Goal: Information Seeking & Learning: Find specific fact

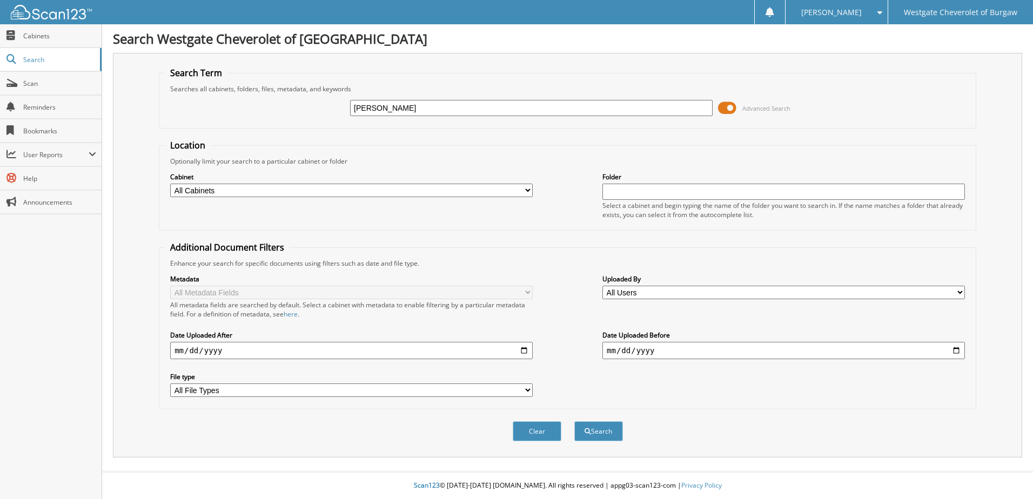
type input "[PERSON_NAME]"
click at [575, 422] on button "Search" at bounding box center [599, 432] width 49 height 20
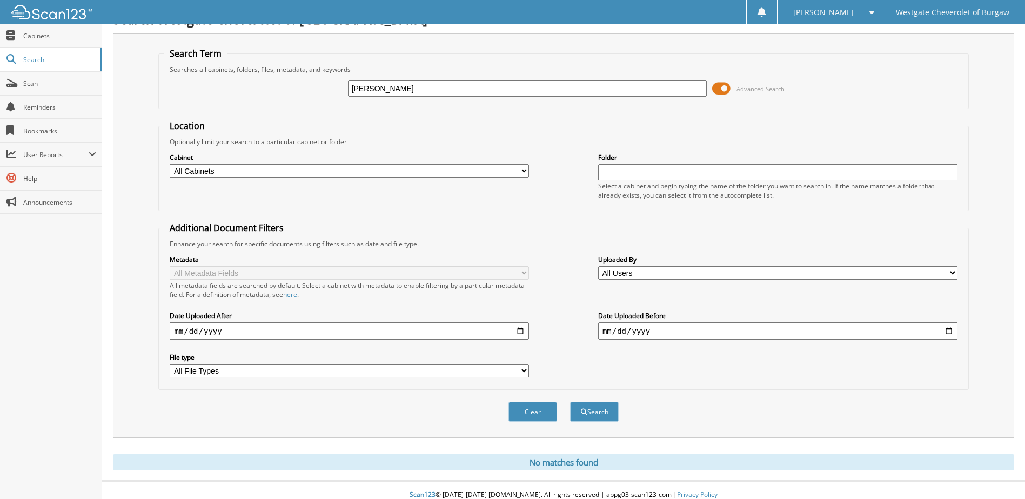
scroll to position [29, 0]
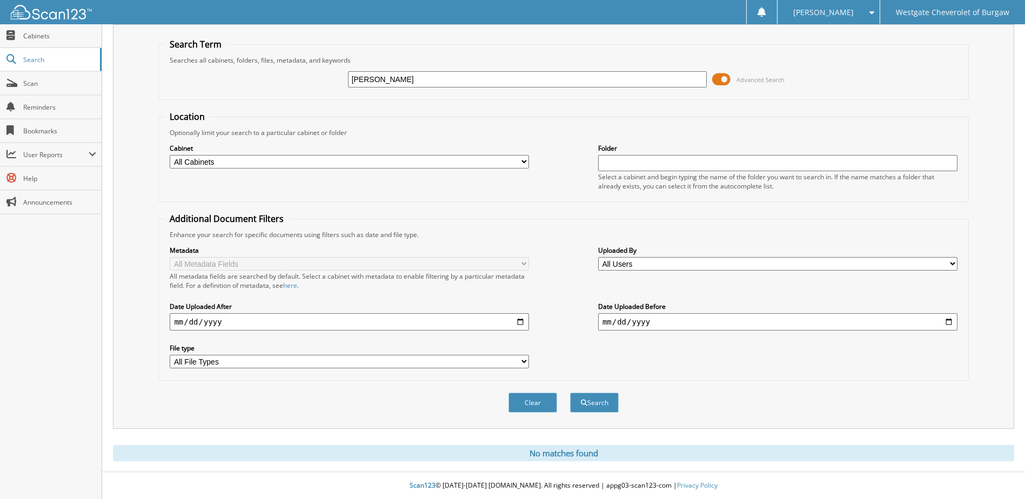
drag, startPoint x: 420, startPoint y: 78, endPoint x: 382, endPoint y: 78, distance: 38.9
click at [382, 78] on input "ARNOLD PETER" at bounding box center [527, 79] width 359 height 16
type input "[PERSON_NAME]"
click at [570, 393] on button "Search" at bounding box center [594, 403] width 49 height 20
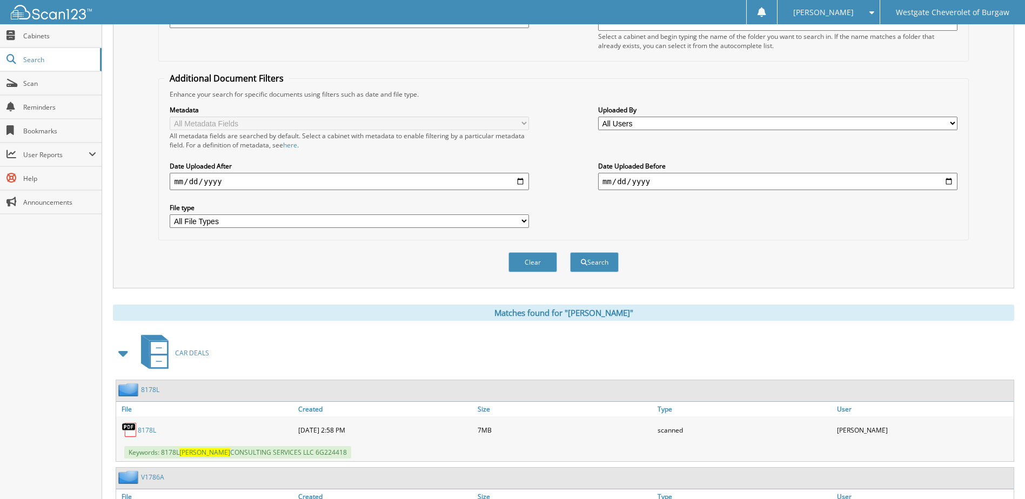
scroll to position [388, 0]
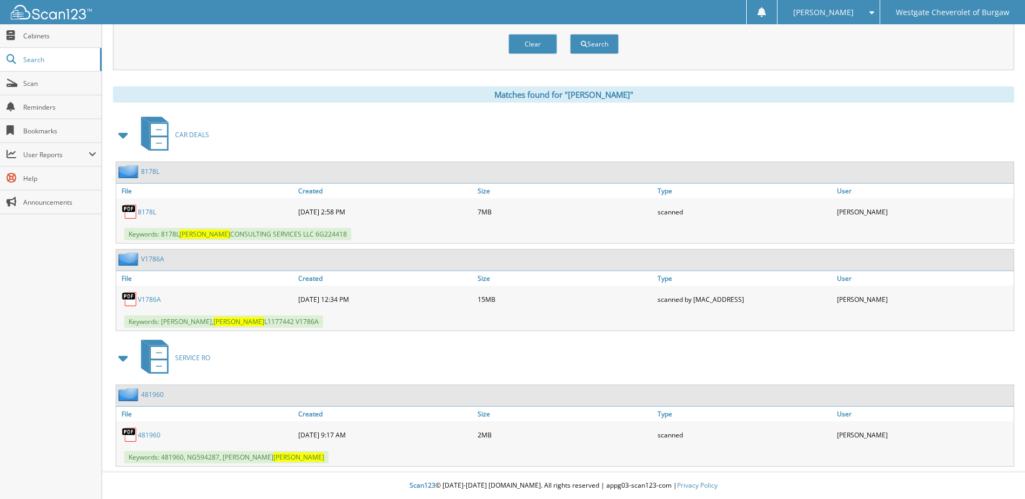
click at [150, 214] on link "8178L" at bounding box center [147, 212] width 18 height 9
